Goal: Information Seeking & Learning: Stay updated

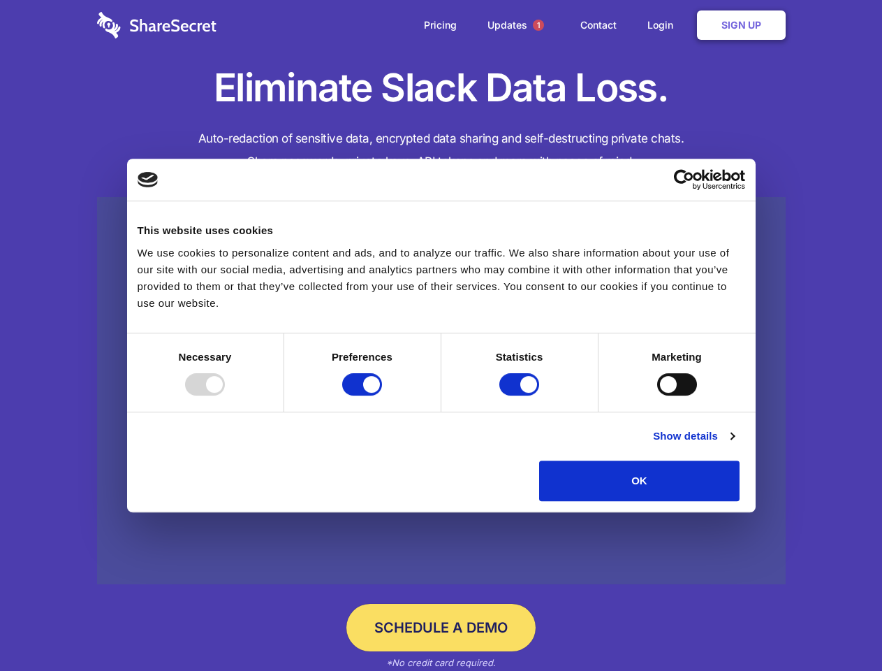
click at [225, 395] on div at bounding box center [205, 384] width 40 height 22
click at [382, 395] on input "Preferences" at bounding box center [362, 384] width 40 height 22
checkbox input "false"
click at [521, 395] on input "Statistics" at bounding box center [519, 384] width 40 height 22
checkbox input "false"
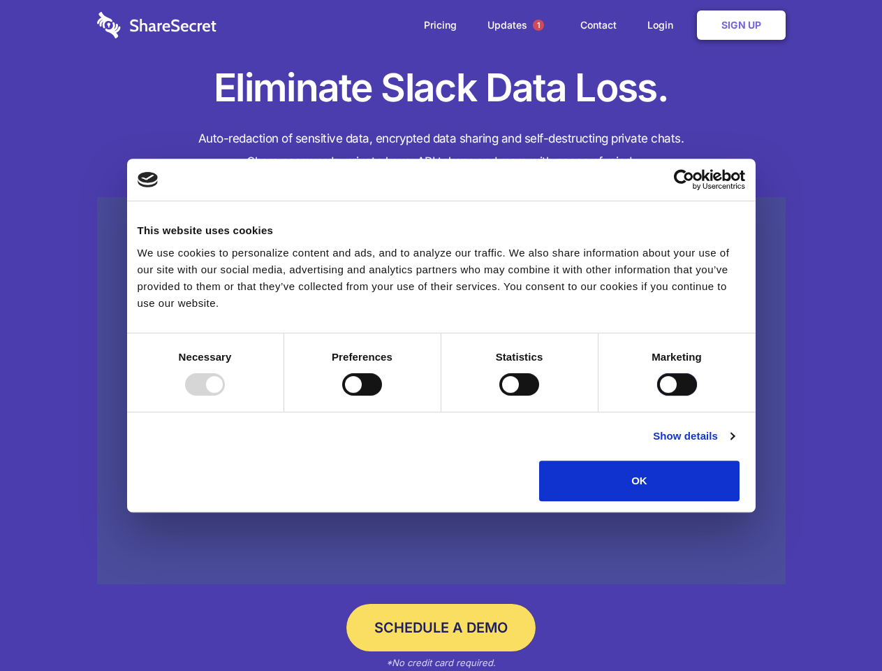
click at [657, 395] on input "Marketing" at bounding box center [677, 384] width 40 height 22
checkbox input "true"
click at [734, 444] on link "Show details" at bounding box center [693, 435] width 81 height 17
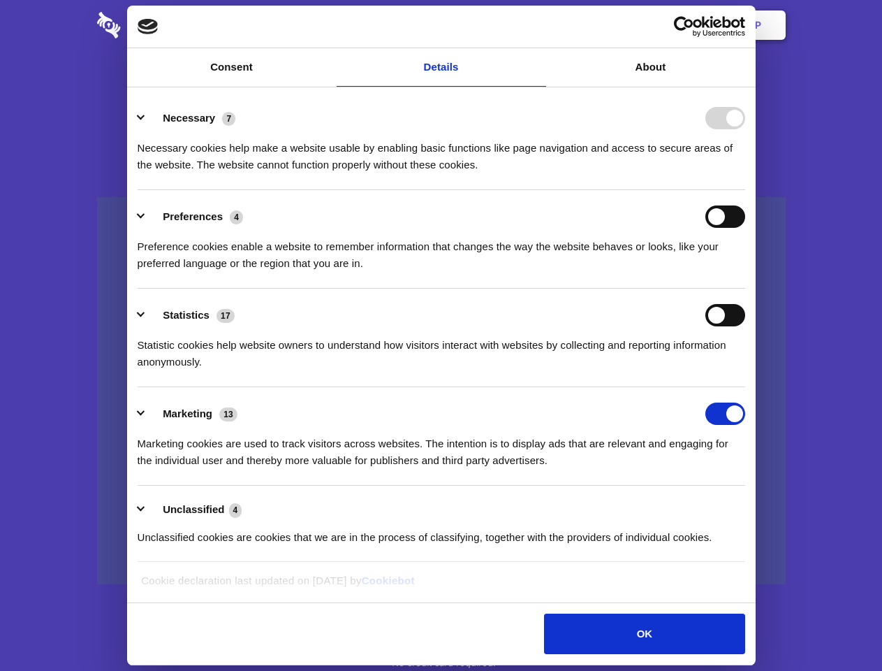
click at [745, 190] on li "Necessary 7 Necessary cookies help make a website usable by enabling basic func…" at bounding box center [442, 141] width 608 height 98
click at [538, 25] on span "1" at bounding box center [538, 25] width 11 height 11
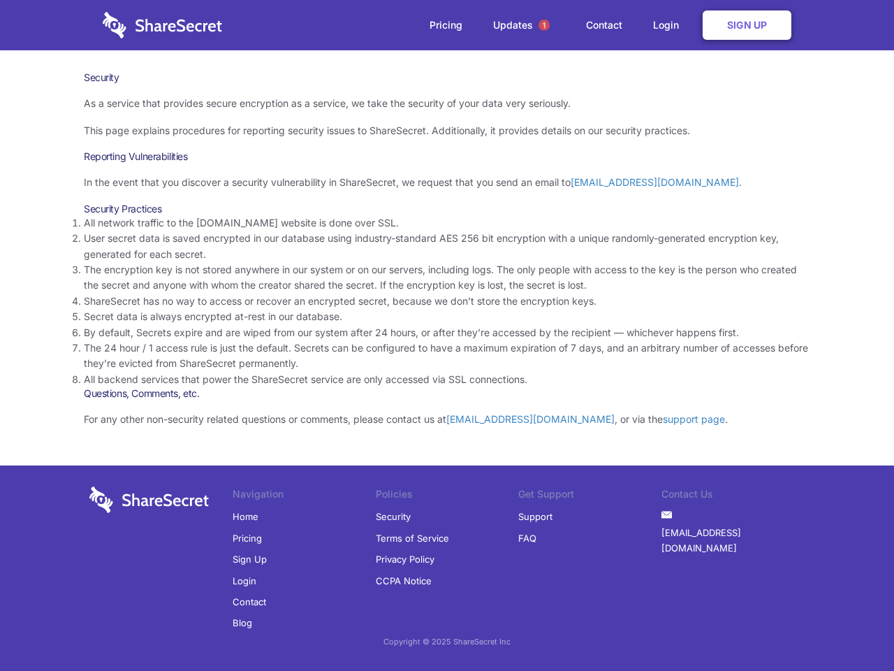
click at [447, 335] on li "By default, Secrets expire and are wiped from our system after 24 hours, or aft…" at bounding box center [447, 332] width 726 height 15
click at [544, 25] on span "1" at bounding box center [544, 25] width 11 height 11
